Goal: Task Accomplishment & Management: Use online tool/utility

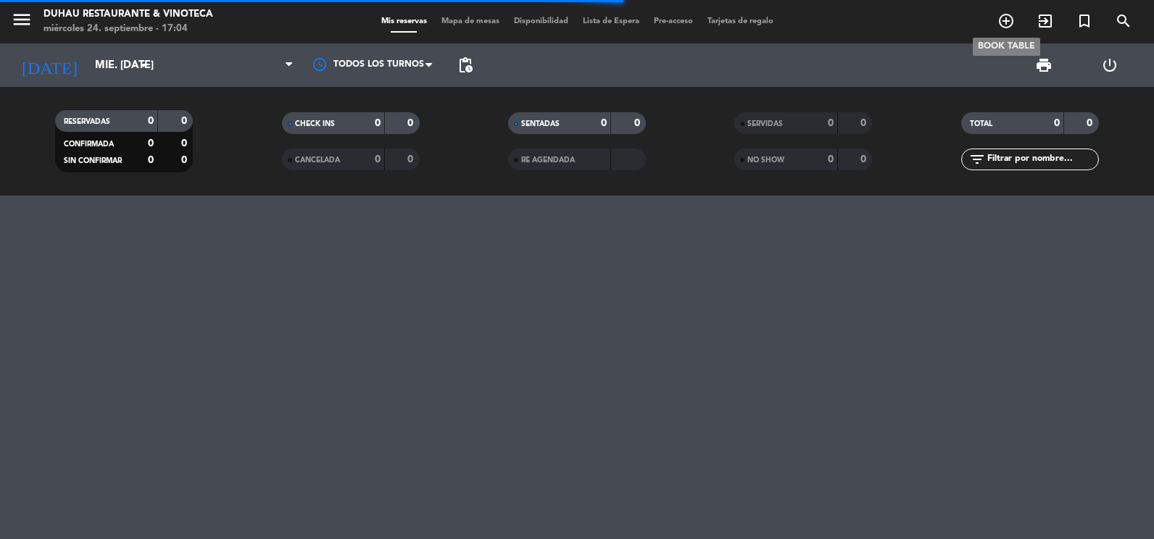
click at [1002, 21] on icon "add_circle_outline" at bounding box center [1006, 20] width 17 height 17
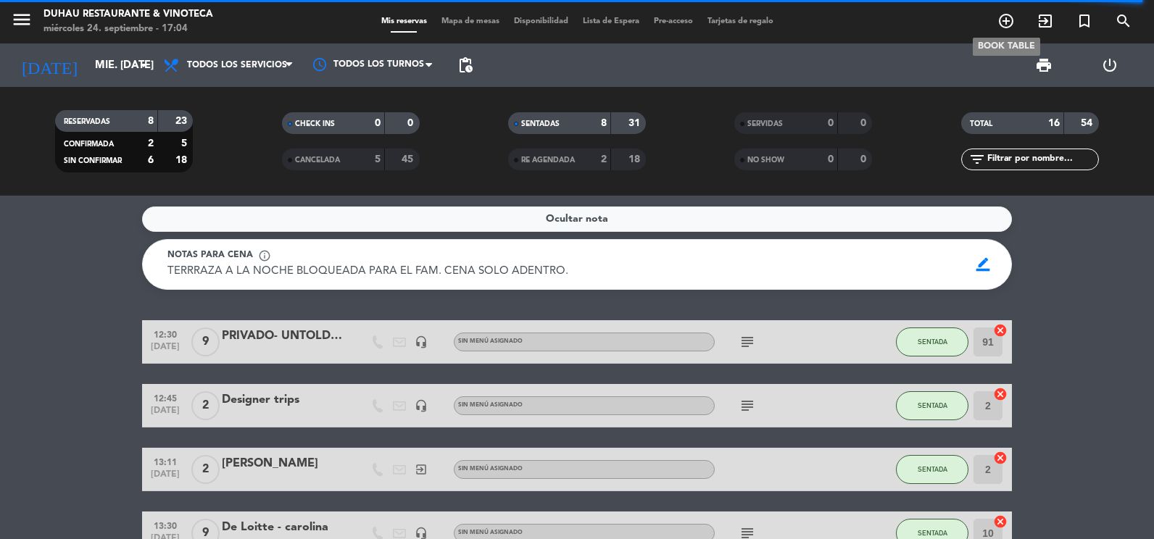
click at [1013, 14] on icon "add_circle_outline" at bounding box center [1006, 20] width 17 height 17
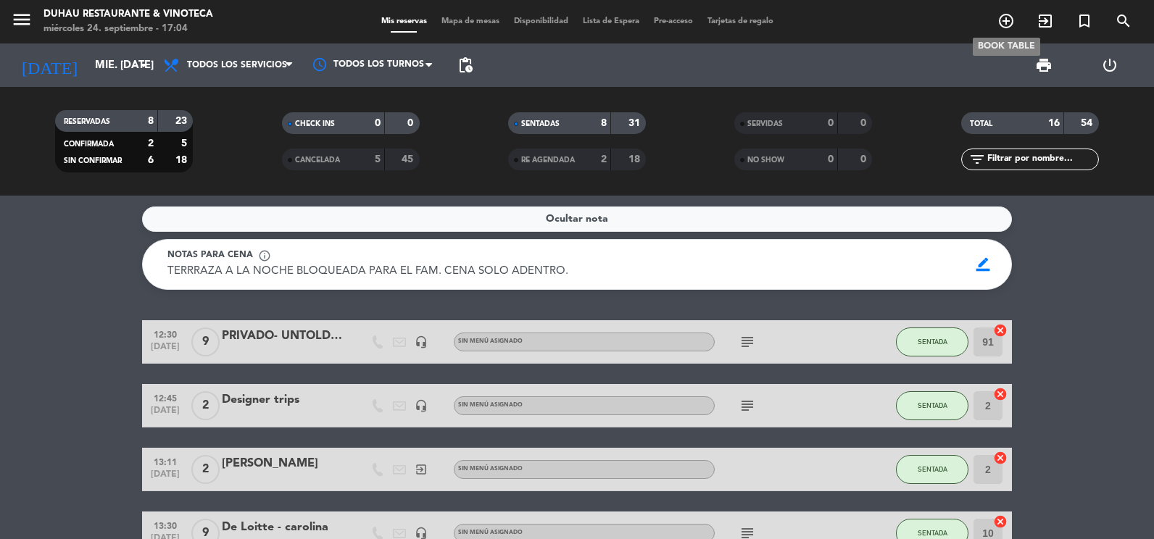
click at [1011, 25] on icon "add_circle_outline" at bounding box center [1006, 20] width 17 height 17
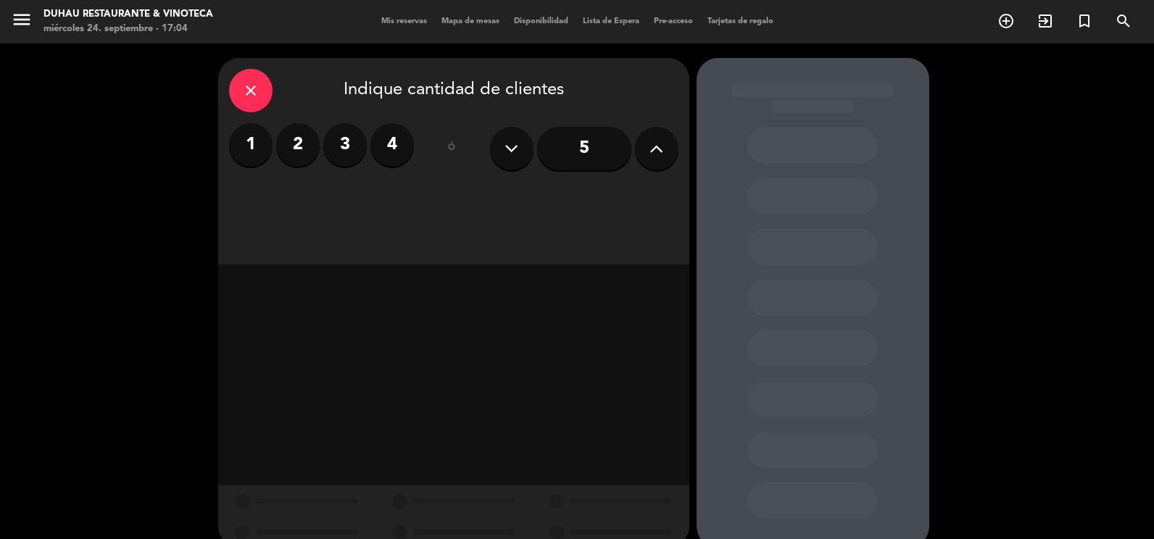
click at [653, 151] on icon at bounding box center [657, 149] width 14 height 22
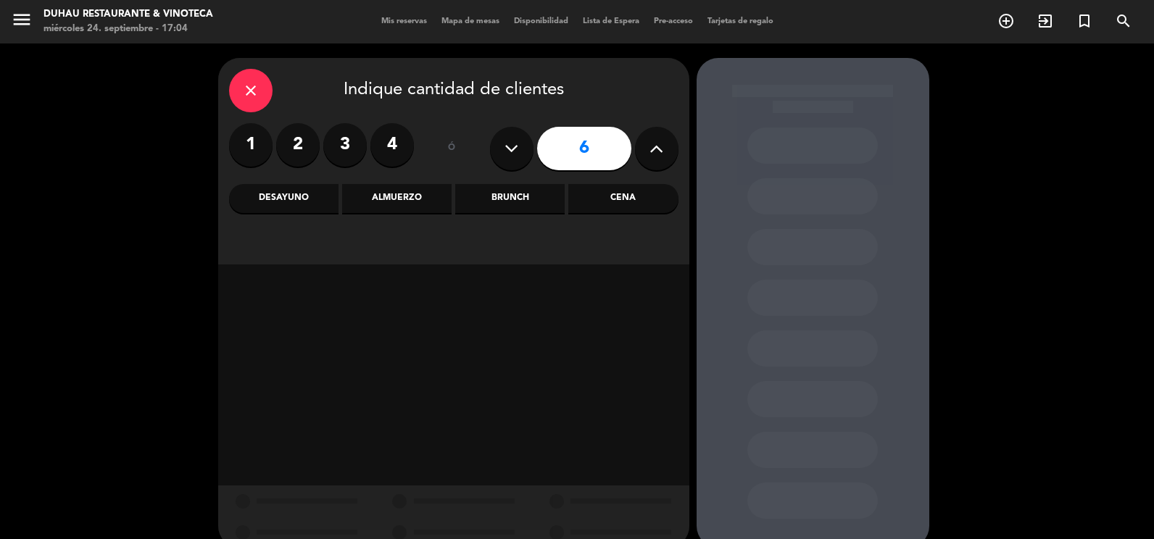
click at [613, 204] on div "Cena" at bounding box center [622, 198] width 109 height 29
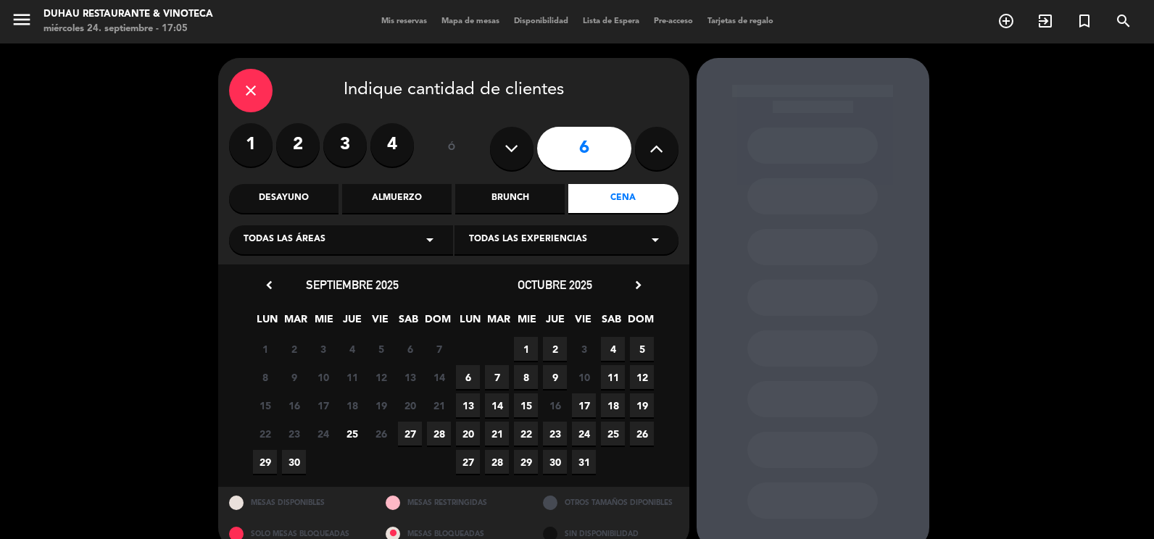
click at [253, 94] on icon "close" at bounding box center [250, 90] width 17 height 17
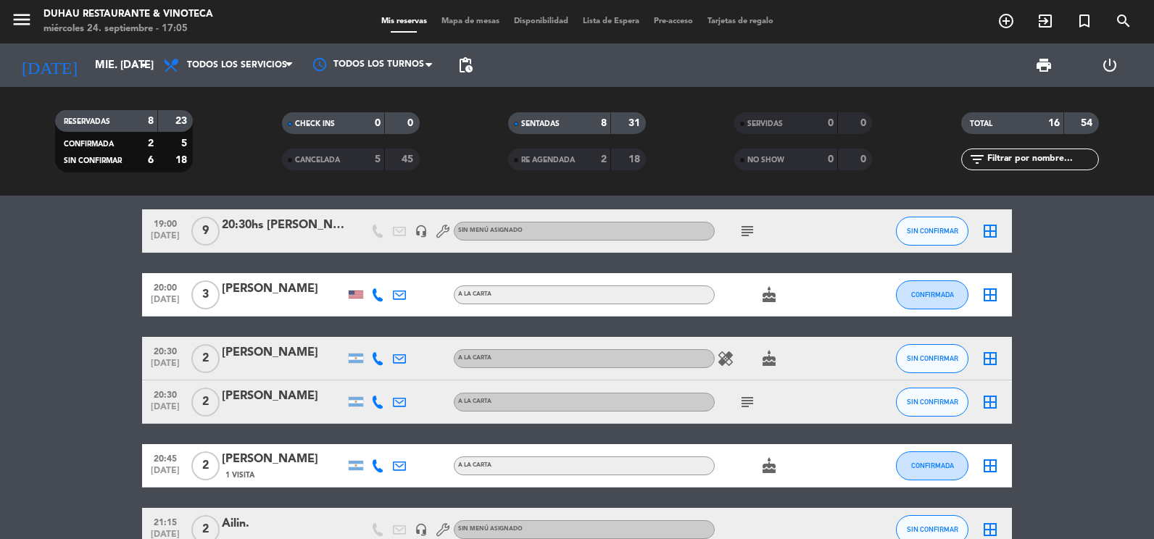
scroll to position [793, 0]
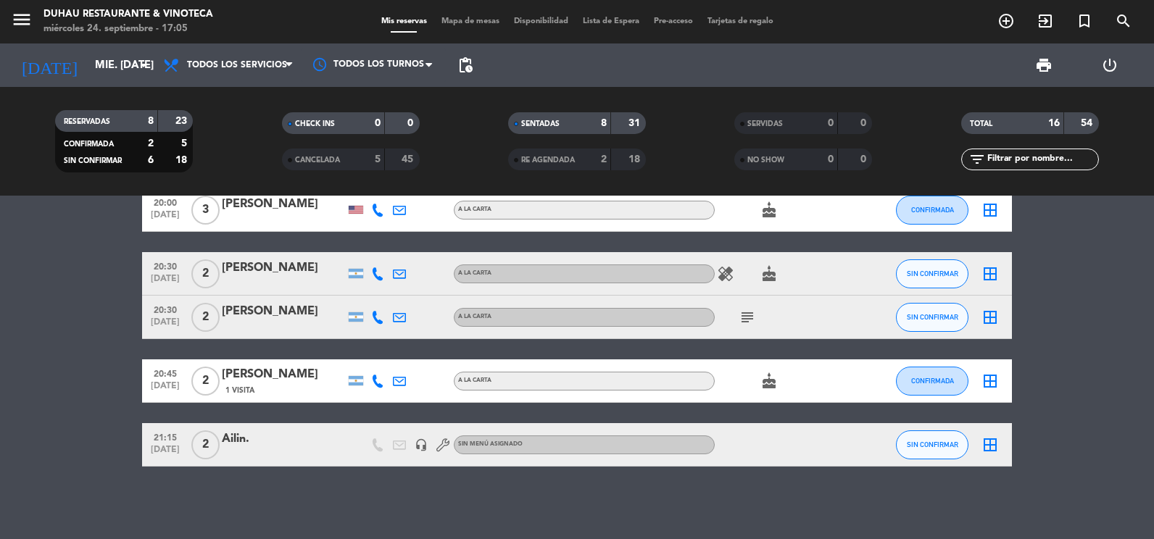
click at [38, 12] on span "menu" at bounding box center [27, 22] width 33 height 34
click at [29, 22] on icon "menu" at bounding box center [22, 20] width 22 height 22
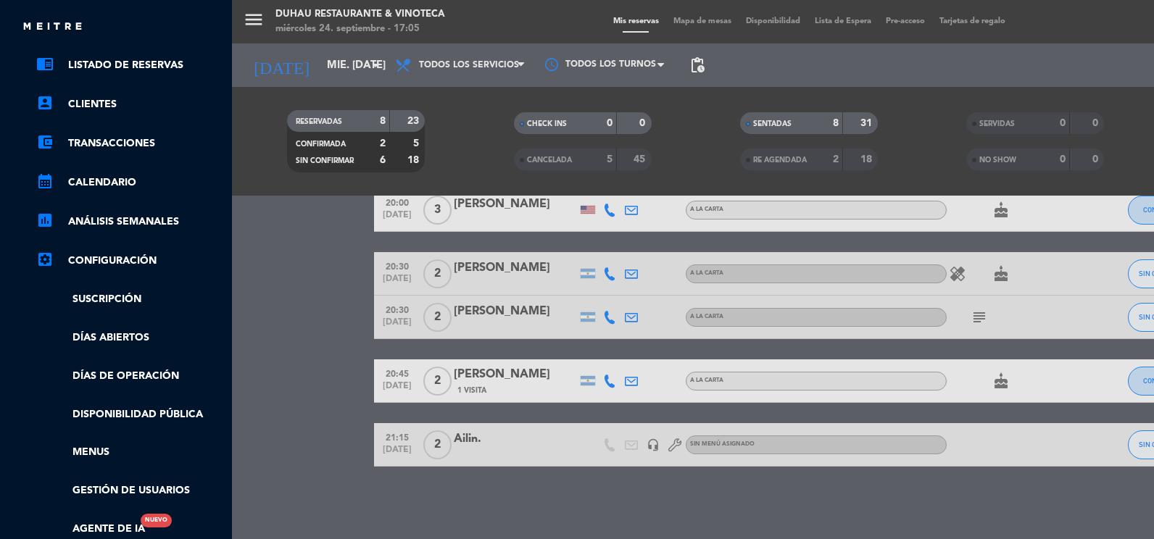
scroll to position [207, 0]
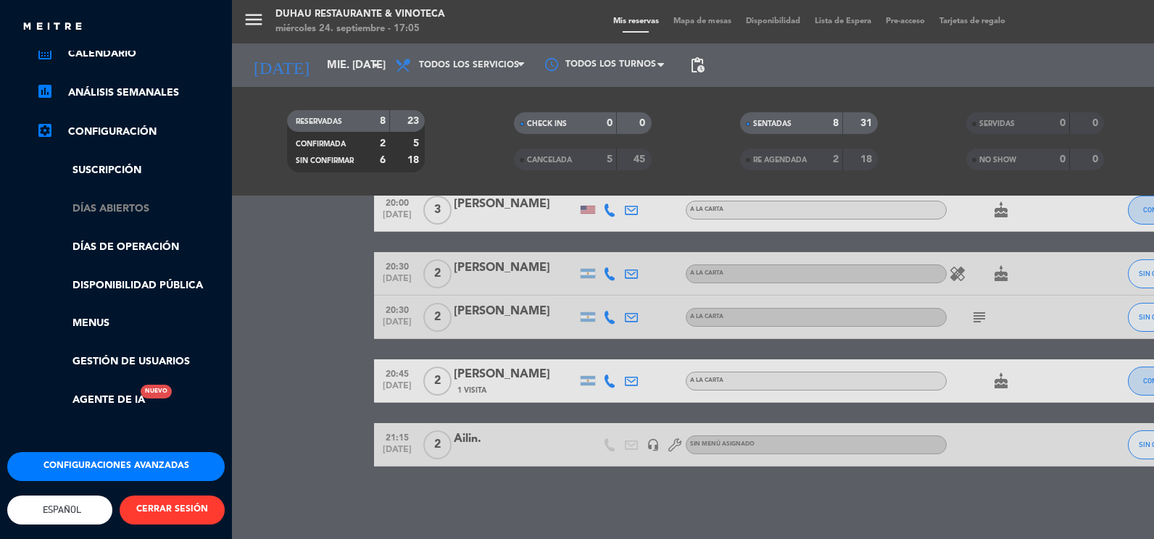
click at [111, 201] on link "Días abiertos" at bounding box center [130, 209] width 188 height 17
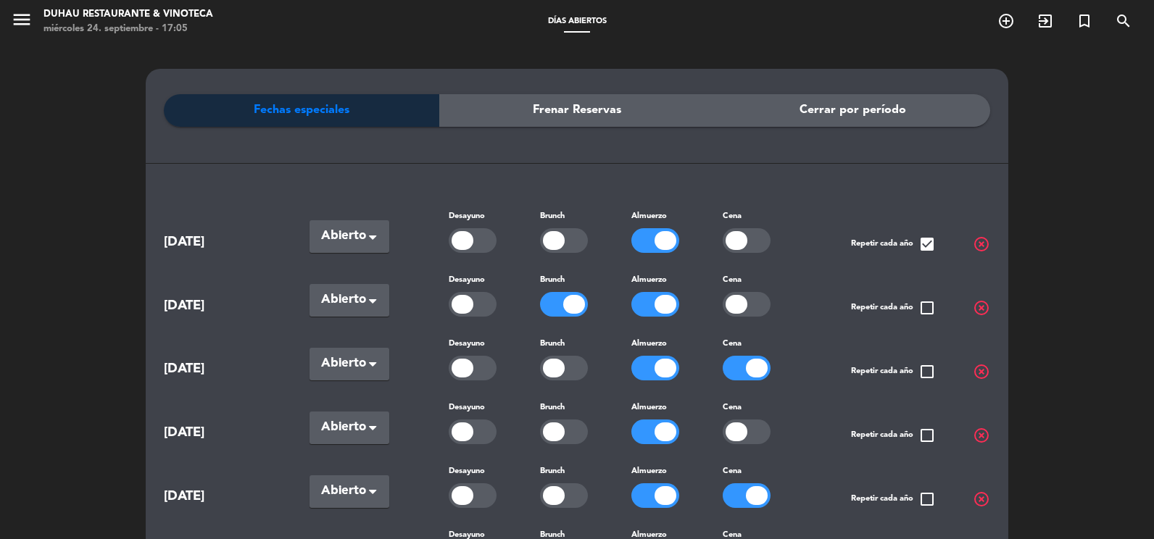
scroll to position [72, 0]
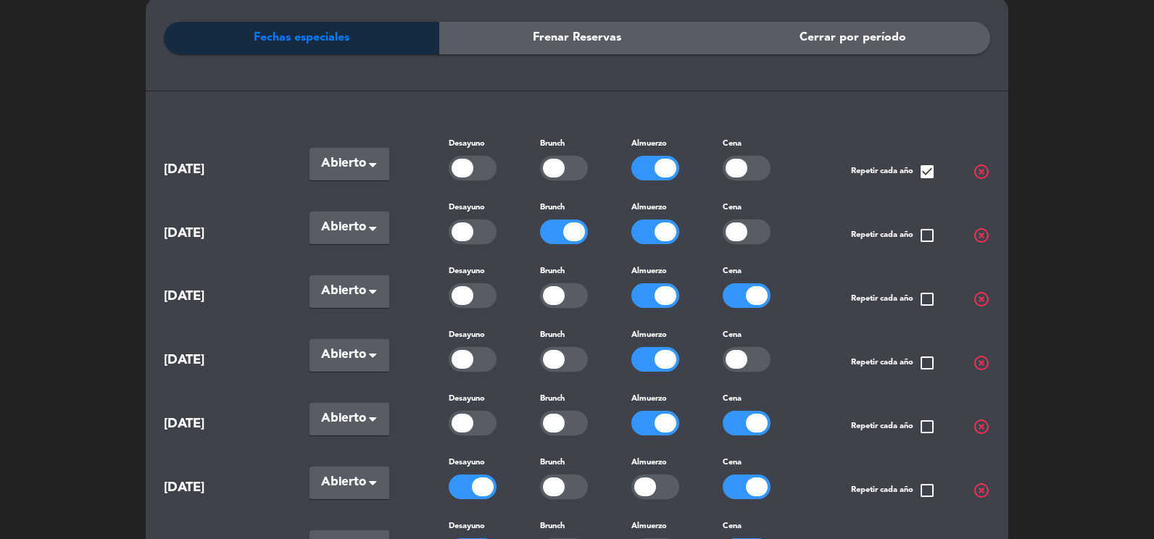
click at [755, 364] on div at bounding box center [747, 359] width 48 height 25
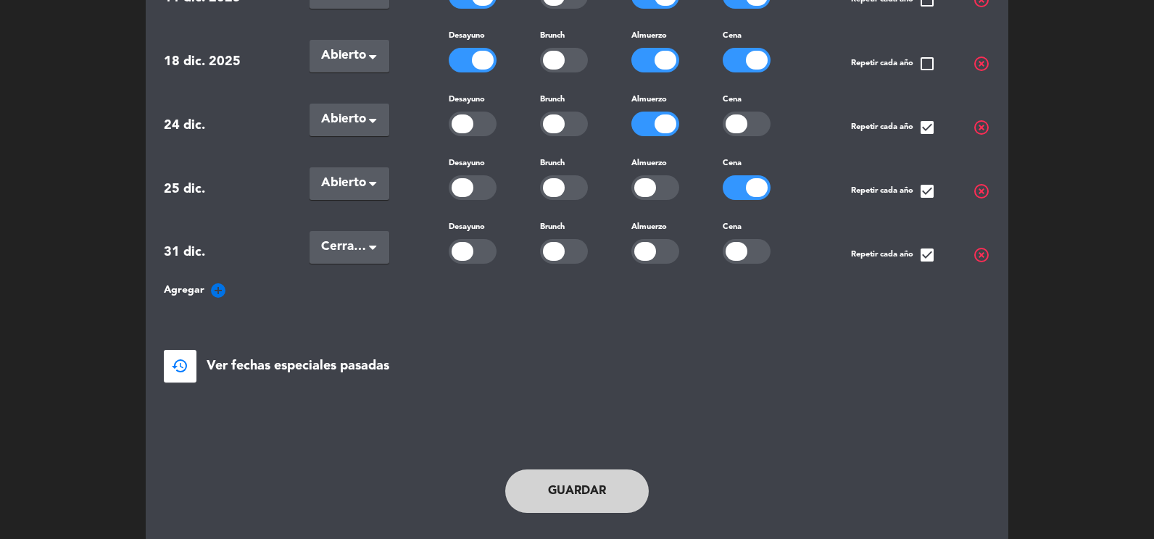
scroll to position [1530, 0]
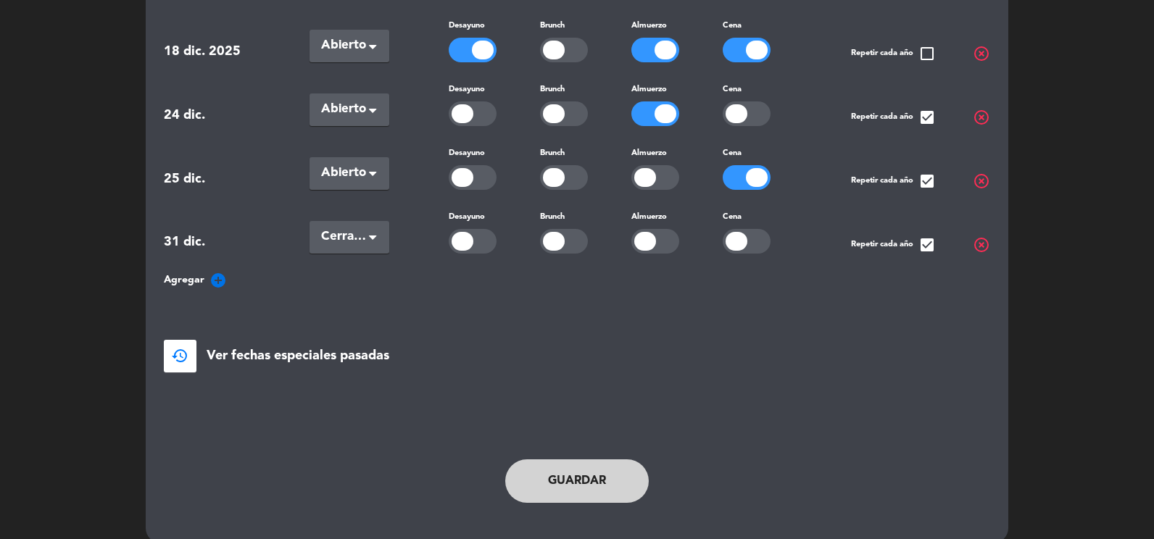
click at [571, 464] on button "Guardar" at bounding box center [577, 481] width 144 height 43
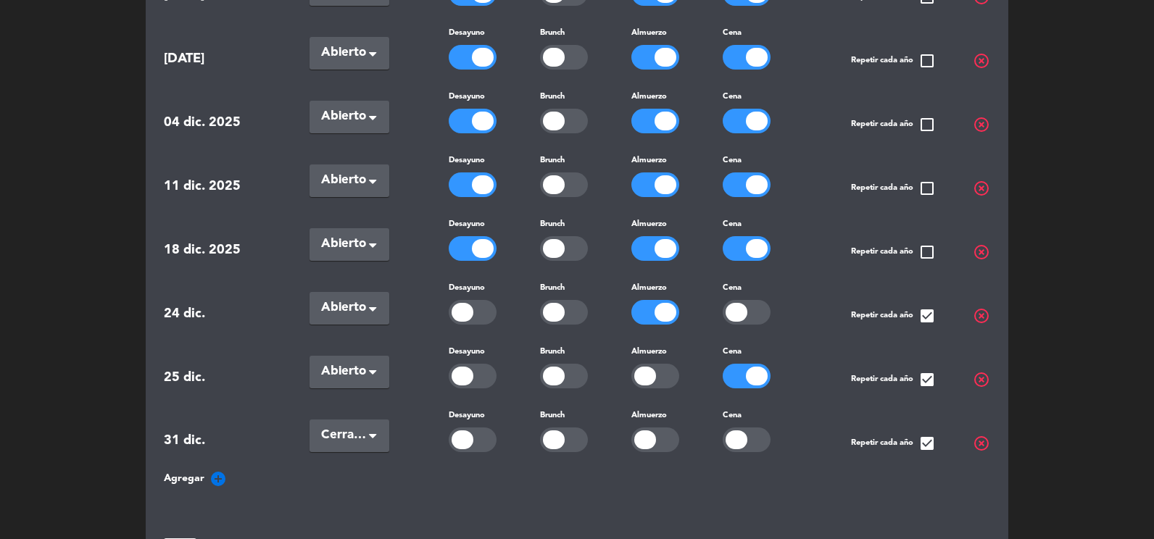
scroll to position [1312, 0]
